Goal: Information Seeking & Learning: Learn about a topic

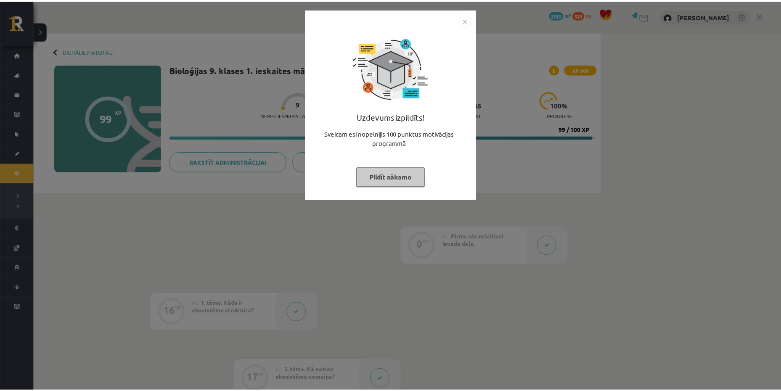
scroll to position [252, 0]
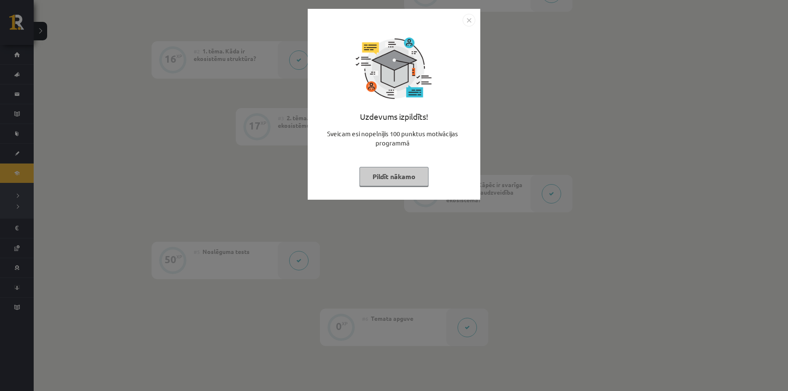
drag, startPoint x: 732, startPoint y: 360, endPoint x: 725, endPoint y: 361, distance: 7.7
click at [732, 360] on div "Uzdevums izpildīts! Sveicam esi nopelnījis 100 punktus motivācijas programmā Pi…" at bounding box center [394, 195] width 788 height 391
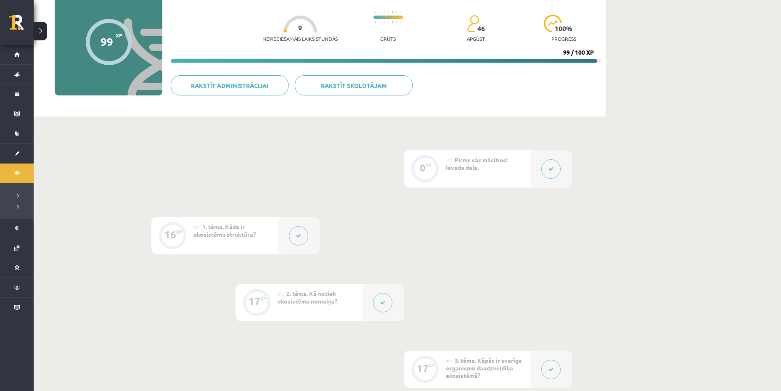
scroll to position [0, 0]
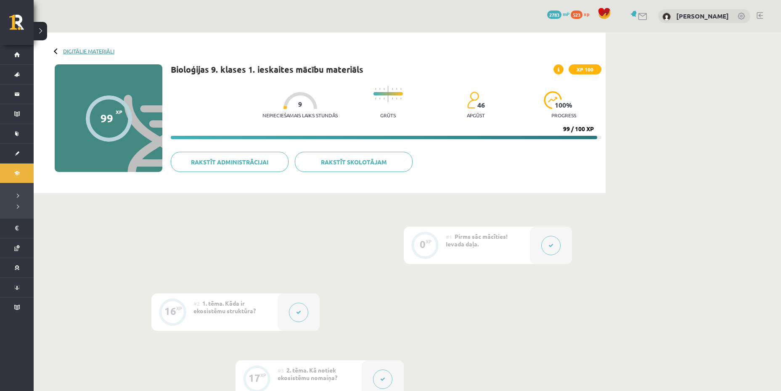
click at [86, 51] on link "Digitālie materiāli" at bounding box center [88, 51] width 51 height 6
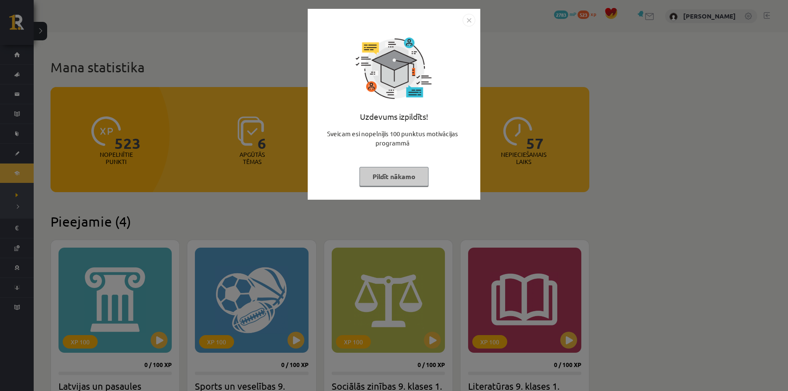
click at [383, 183] on button "Pildīt nākamo" at bounding box center [393, 176] width 69 height 19
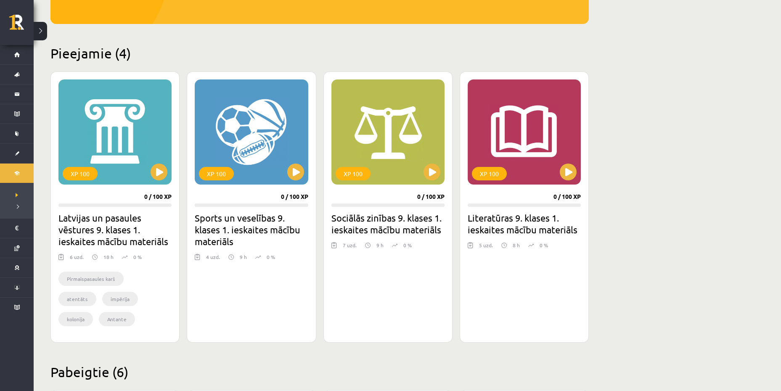
scroll to position [210, 0]
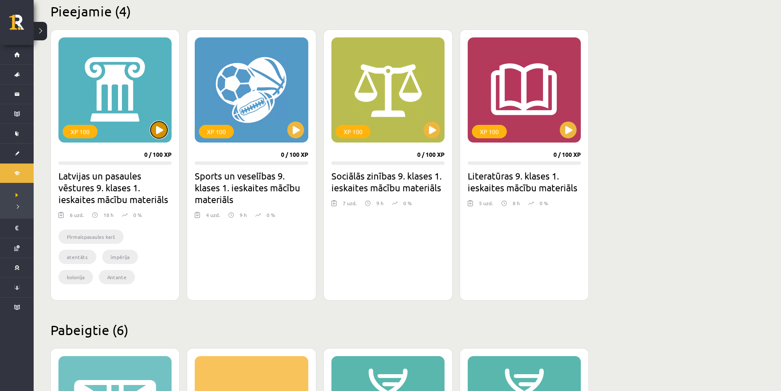
click at [165, 134] on button at bounding box center [159, 130] width 17 height 17
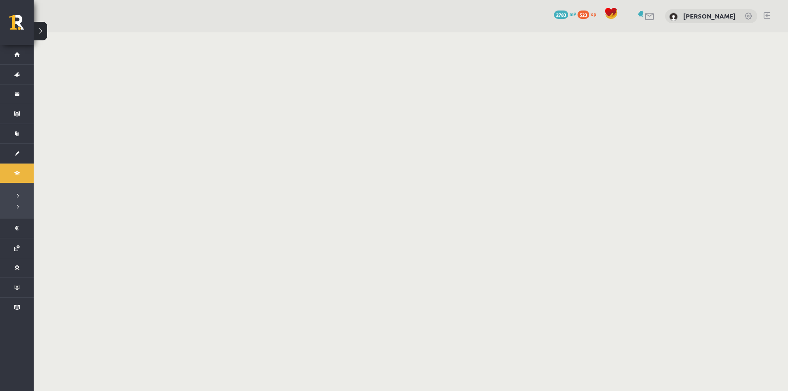
click at [353, 205] on body "0 Dāvanas 2783 mP 523 xp Damians Dzina Sākums Aktuāli Kā mācīties eSKOLĀ Kontak…" at bounding box center [394, 195] width 788 height 391
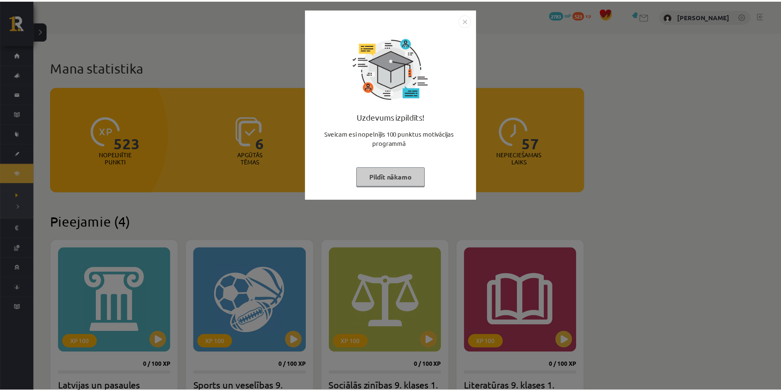
scroll to position [210, 0]
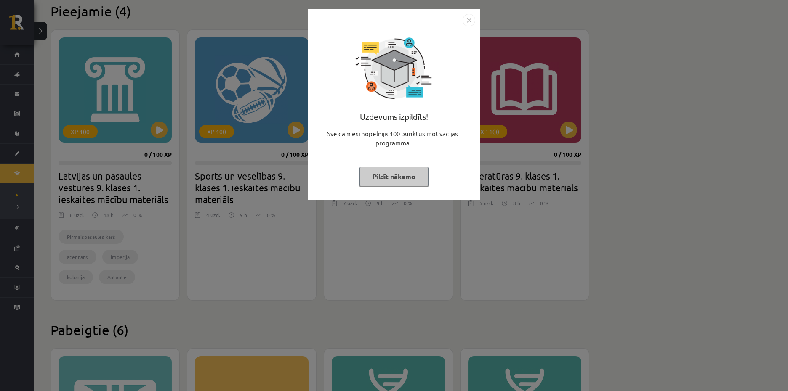
click at [419, 181] on button "Pildīt nākamo" at bounding box center [393, 176] width 69 height 19
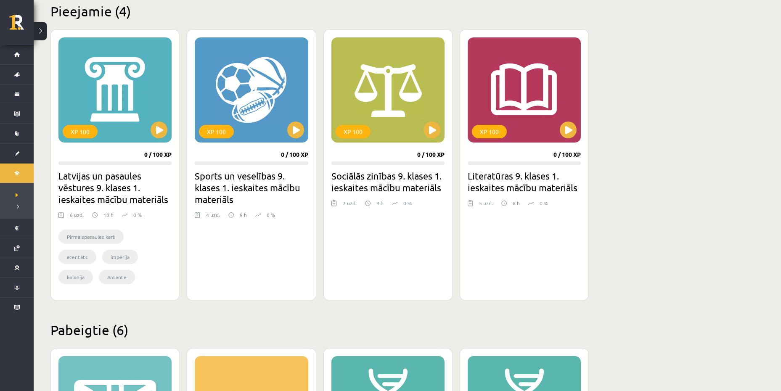
scroll to position [252, 0]
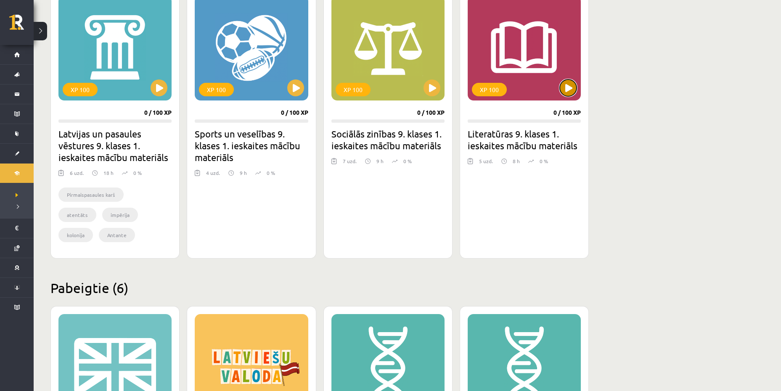
click at [573, 91] on button at bounding box center [568, 88] width 17 height 17
click at [521, 51] on div "XP 100" at bounding box center [524, 47] width 113 height 105
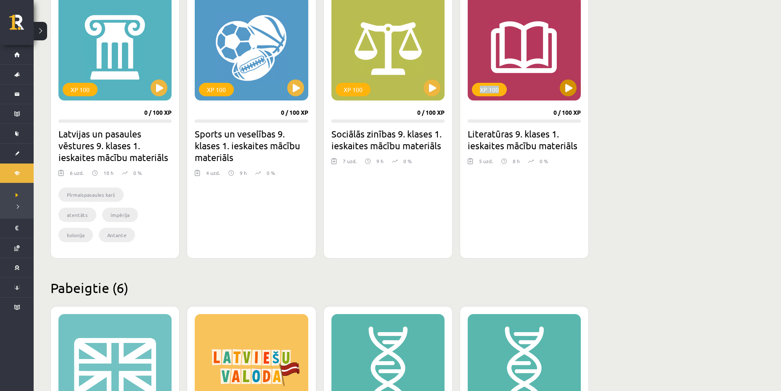
click at [521, 51] on div "XP 100" at bounding box center [524, 47] width 113 height 105
click at [521, 50] on div "XP 100" at bounding box center [524, 47] width 113 height 105
drag, startPoint x: 521, startPoint y: 51, endPoint x: 519, endPoint y: 55, distance: 4.5
click at [521, 51] on div "XP 100" at bounding box center [524, 47] width 113 height 105
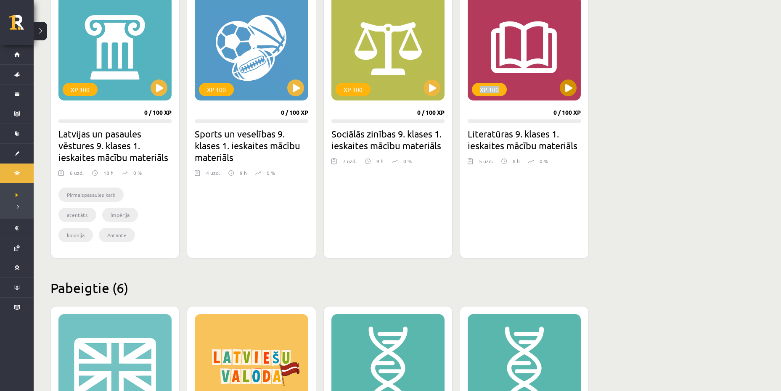
click at [519, 59] on div "XP 100" at bounding box center [524, 47] width 113 height 105
drag, startPoint x: 519, startPoint y: 59, endPoint x: 704, endPoint y: 107, distance: 191.4
click at [520, 60] on div "XP 100" at bounding box center [524, 47] width 113 height 105
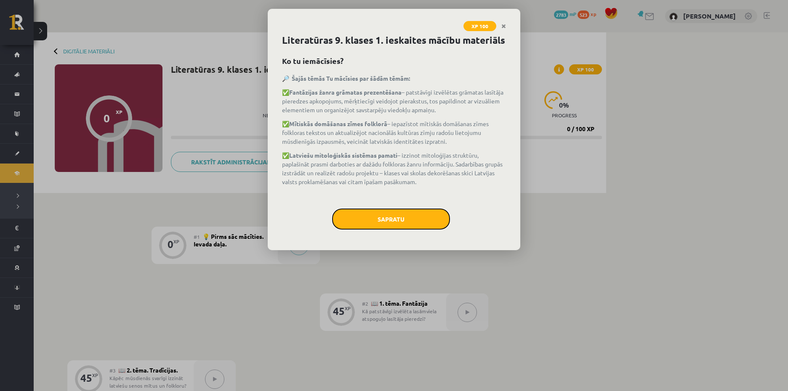
click at [382, 215] on button "Sapratu" at bounding box center [391, 219] width 118 height 21
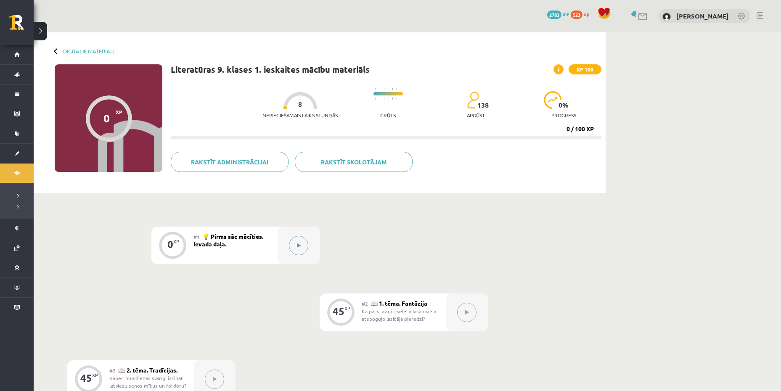
click at [294, 248] on button at bounding box center [298, 245] width 19 height 19
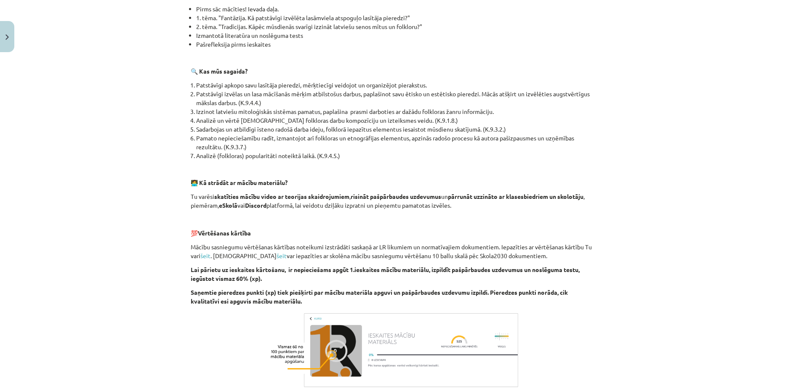
scroll to position [307, 0]
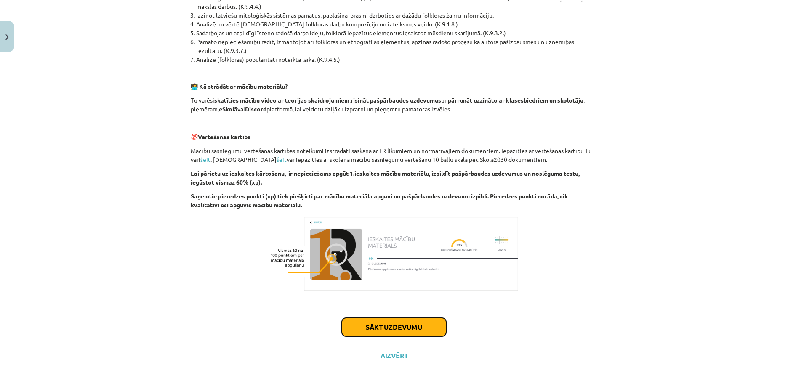
click at [393, 325] on button "Sākt uzdevumu" at bounding box center [394, 327] width 104 height 19
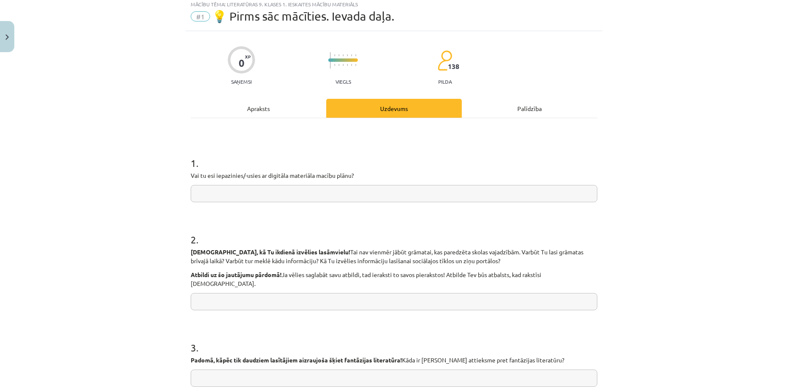
scroll to position [21, 0]
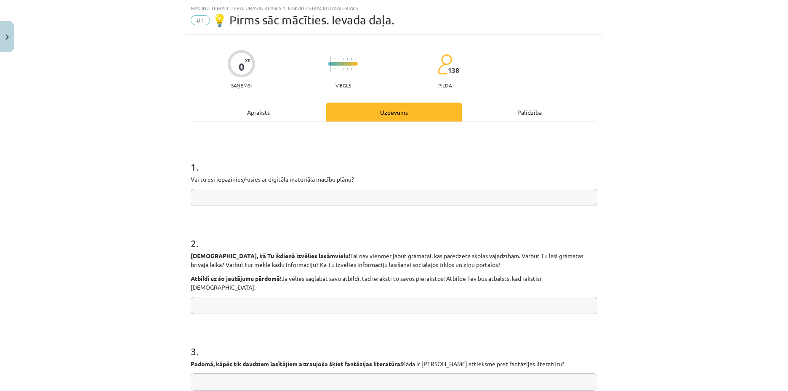
click at [287, 199] on input "text" at bounding box center [394, 197] width 406 height 17
type input "**"
click at [205, 297] on input "text" at bounding box center [394, 305] width 406 height 17
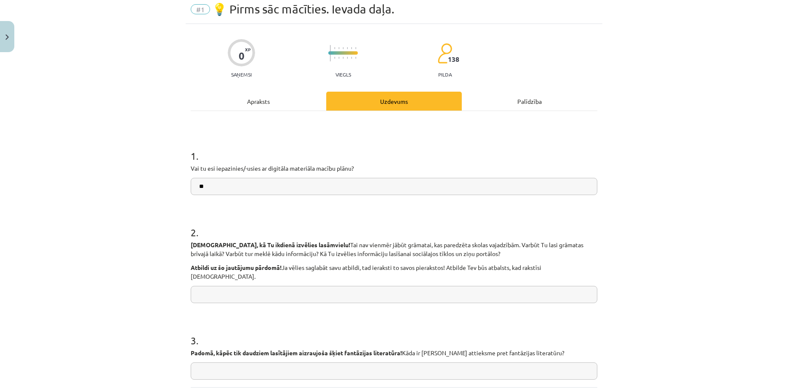
scroll to position [63, 0]
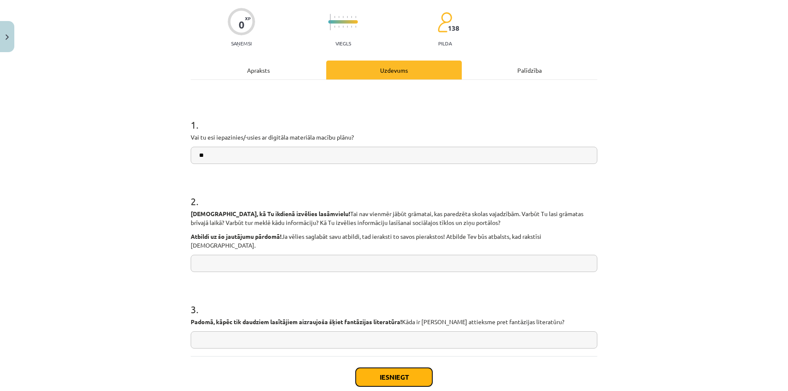
click at [379, 376] on button "Iesniegt" at bounding box center [394, 377] width 77 height 19
drag, startPoint x: 754, startPoint y: 147, endPoint x: 757, endPoint y: 151, distance: 4.6
click at [756, 150] on div "Mācību tēma: Literatūras 9. klases 1. ieskaites mācību materiāls #1 💡 Pirms sāc…" at bounding box center [394, 195] width 788 height 391
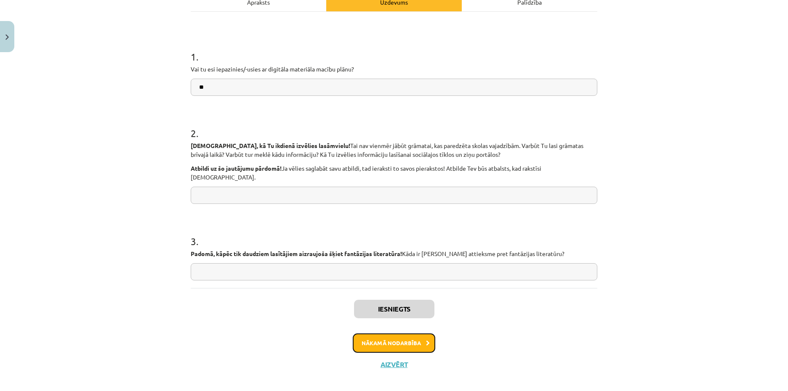
click at [399, 334] on button "Nākamā nodarbība" at bounding box center [394, 343] width 82 height 19
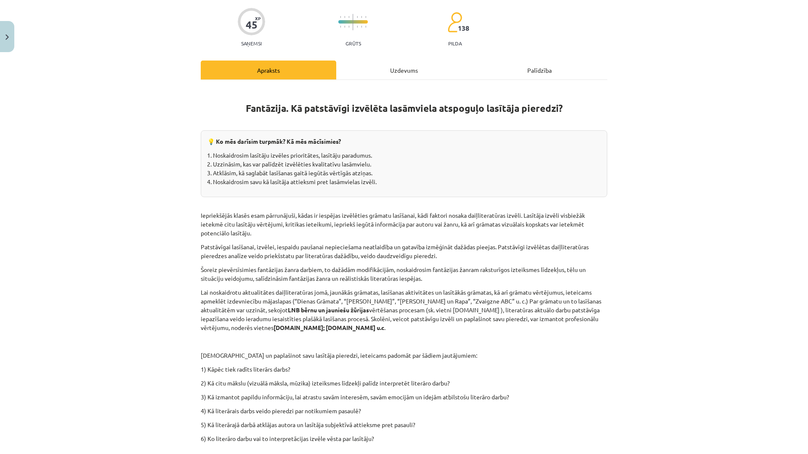
scroll to position [105, 0]
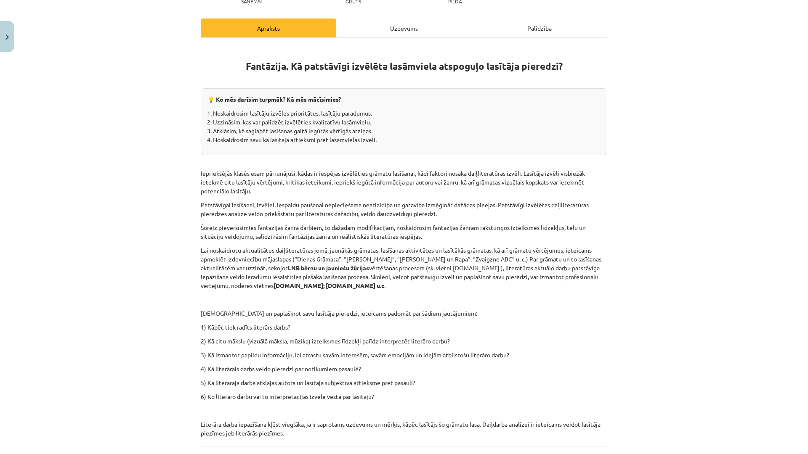
click at [628, 180] on div "Mācību tēma: Literatūras 9. klases 1. ieskaites mācību materiāls #2 📖 1. tēma. …" at bounding box center [404, 227] width 808 height 454
click at [635, 222] on div "Mācību tēma: Literatūras 9. klases 1. ieskaites mācību materiāls #2 📖 1. tēma. …" at bounding box center [404, 227] width 808 height 454
click at [646, 248] on div "Mācību tēma: Literatūras 9. klases 1. ieskaites mācību materiāls #2 📖 1. tēma. …" at bounding box center [404, 227] width 808 height 454
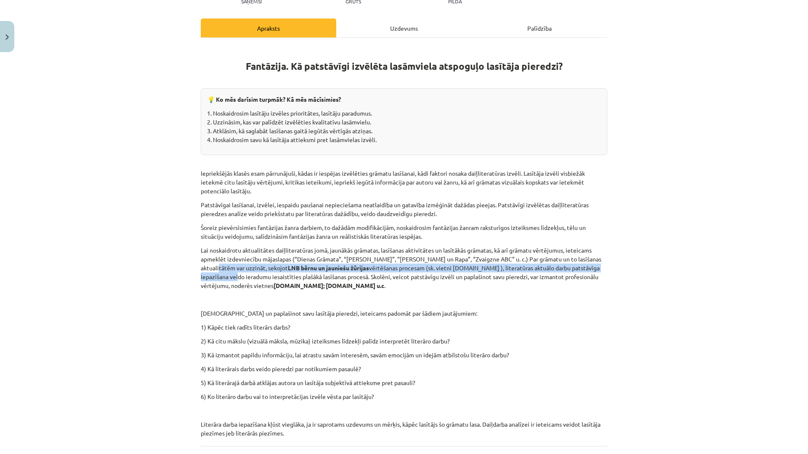
click at [736, 263] on div "Mācību tēma: Literatūras 9. klases 1. ieskaites mācību materiāls #2 📖 1. tēma. …" at bounding box center [404, 227] width 808 height 454
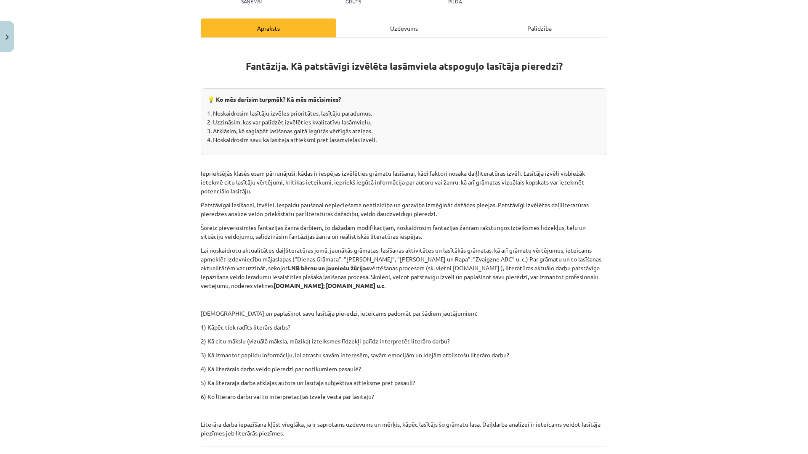
click at [571, 391] on p "Literāra darba iepazīšana kļūst vieglāka, ja ir saprotams uzdevums un mērķis, k…" at bounding box center [404, 429] width 406 height 18
click at [764, 88] on div "Mācību tēma: Literatūras 9. klases 1. ieskaites mācību materiāls #2 📖 1. tēma. …" at bounding box center [404, 227] width 808 height 454
click at [714, 302] on div "Mācību tēma: Literatūras 9. klases 1. ieskaites mācību materiāls #2 📖 1. tēma. …" at bounding box center [404, 227] width 808 height 454
drag, startPoint x: 769, startPoint y: 56, endPoint x: 648, endPoint y: 213, distance: 198.0
drag, startPoint x: 648, startPoint y: 213, endPoint x: 786, endPoint y: 25, distance: 232.7
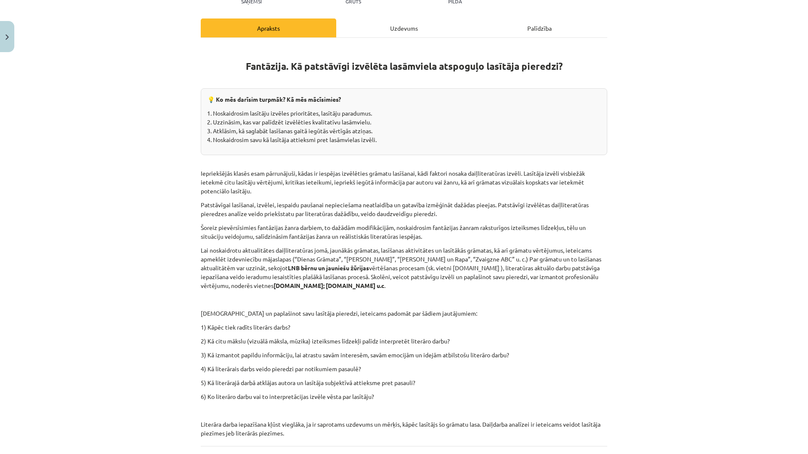
click at [786, 25] on div "Mācību tēma: Literatūras 9. klases 1. ieskaites mācību materiāls #2 📖 1. tēma. …" at bounding box center [404, 227] width 808 height 454
click at [614, 289] on div "Mācību tēma: Literatūras 9. klases 1. ieskaites mācību materiāls #2 📖 1. tēma. …" at bounding box center [404, 227] width 808 height 454
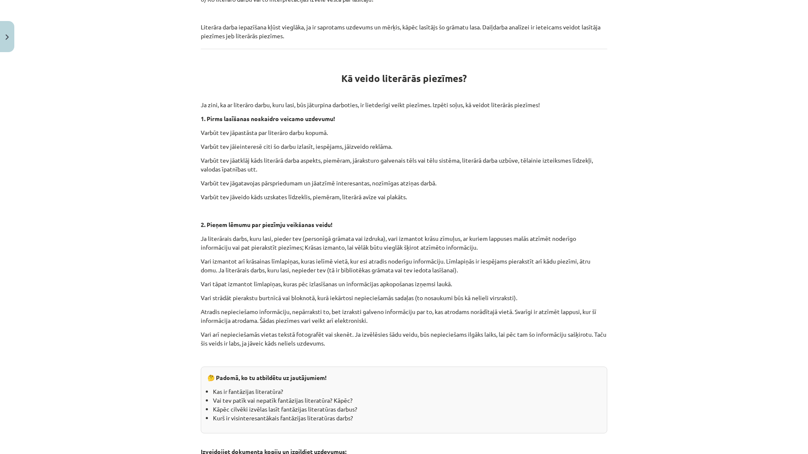
drag, startPoint x: 646, startPoint y: 229, endPoint x: 639, endPoint y: 240, distance: 13.3
click at [642, 236] on div "Mācību tēma: Literatūras 9. klases 1. ieskaites mācību materiāls #2 📖 1. tēma. …" at bounding box center [404, 227] width 808 height 454
click at [588, 343] on p "Vari arī nepieciešamās vietas tekstā fotografēt vai skenēt. Ja izvēlēsies šādu …" at bounding box center [404, 339] width 406 height 18
click at [605, 169] on div "45 XP Saņemsi Grūts 138 pilda Apraksts Uzdevums Palīdzība Fantāzija. Kā patstāv…" at bounding box center [404, 225] width 417 height 1344
drag, startPoint x: 657, startPoint y: 193, endPoint x: 670, endPoint y: 186, distance: 15.1
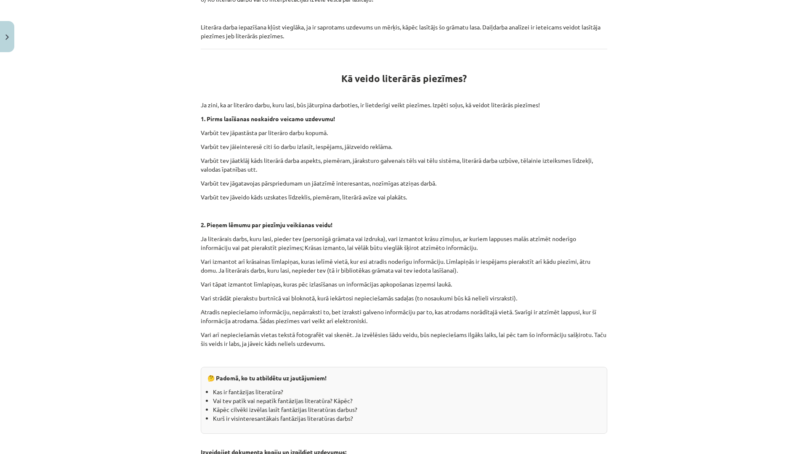
click at [664, 187] on div "Mācību tēma: Literatūras 9. klases 1. ieskaites mācību materiāls #2 📖 1. tēma. …" at bounding box center [404, 227] width 808 height 454
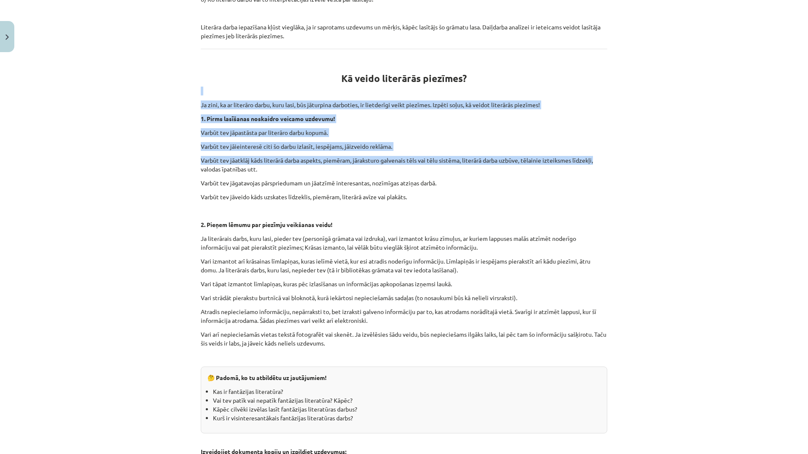
drag, startPoint x: 783, startPoint y: 91, endPoint x: 741, endPoint y: 156, distance: 77.3
click at [741, 156] on div "Mācību tēma: Literatūras 9. klases 1. ieskaites mācību materiāls #2 📖 1. tēma. …" at bounding box center [404, 227] width 808 height 454
click at [742, 154] on div "Mācību tēma: Literatūras 9. klases 1. ieskaites mācību materiāls #2 📖 1. tēma. …" at bounding box center [404, 227] width 808 height 454
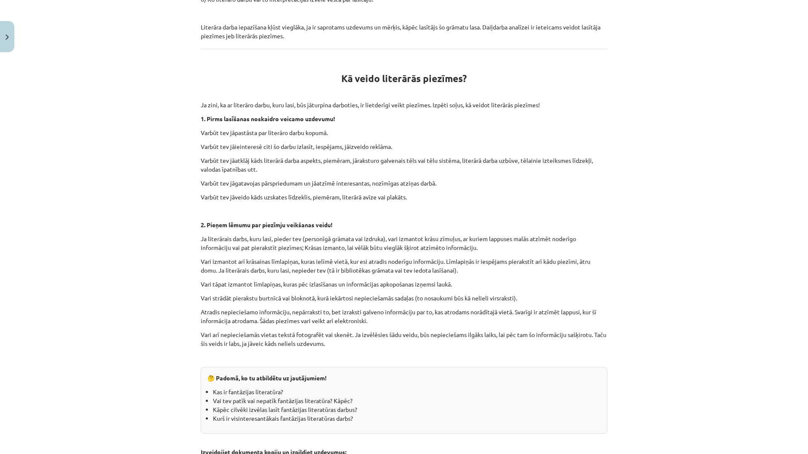
click at [702, 223] on div "Mācību tēma: Literatūras 9. klases 1. ieskaites mācību materiāls #2 📖 1. tēma. …" at bounding box center [404, 227] width 808 height 454
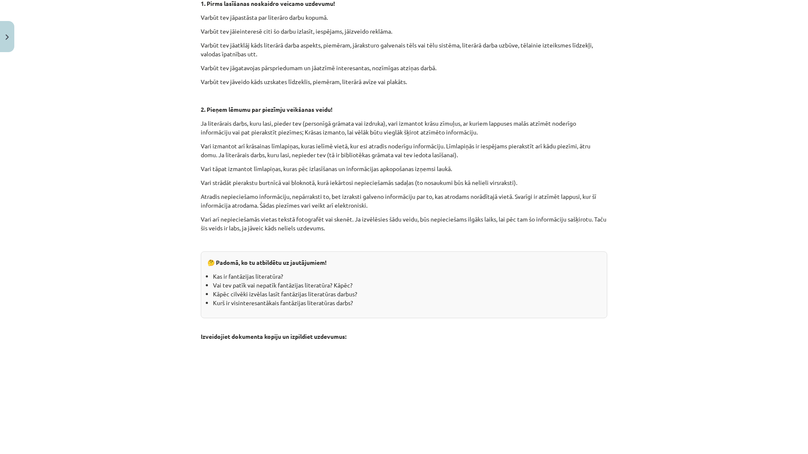
scroll to position [587, 0]
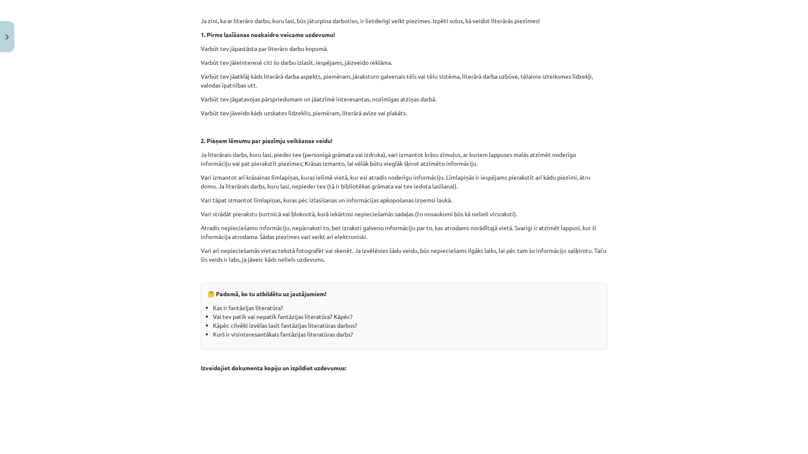
click at [544, 279] on div "Fantāzija. Kā patstāvīgi izvēlēta lasāmviela atspoguļo lasītāja pieredzi? 💡 Ko …" at bounding box center [404, 152] width 406 height 1177
click at [608, 275] on div "45 XP Saņemsi Grūts 138 pilda Apraksts Uzdevums Palīdzība Fantāzija. Kā patstāv…" at bounding box center [404, 141] width 417 height 1344
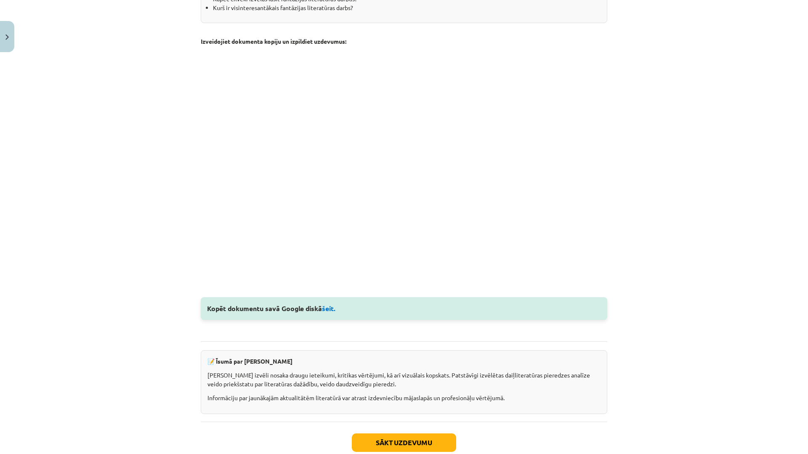
scroll to position [966, 0]
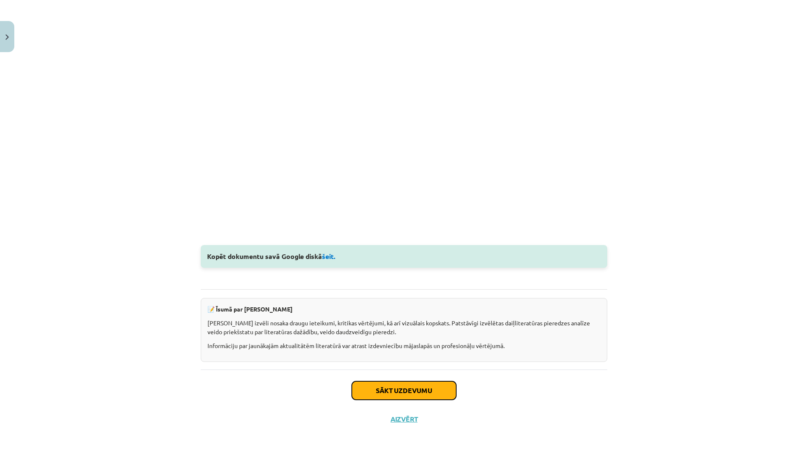
click at [404, 391] on button "Sākt uzdevumu" at bounding box center [404, 391] width 104 height 19
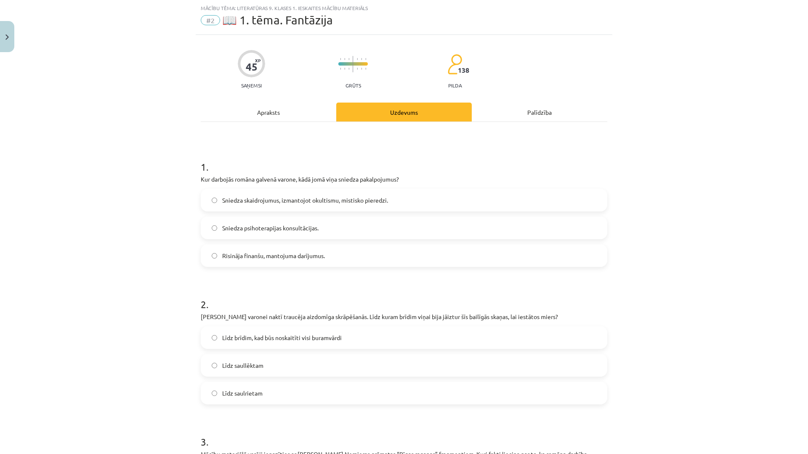
scroll to position [147, 0]
